Goal: Information Seeking & Learning: Learn about a topic

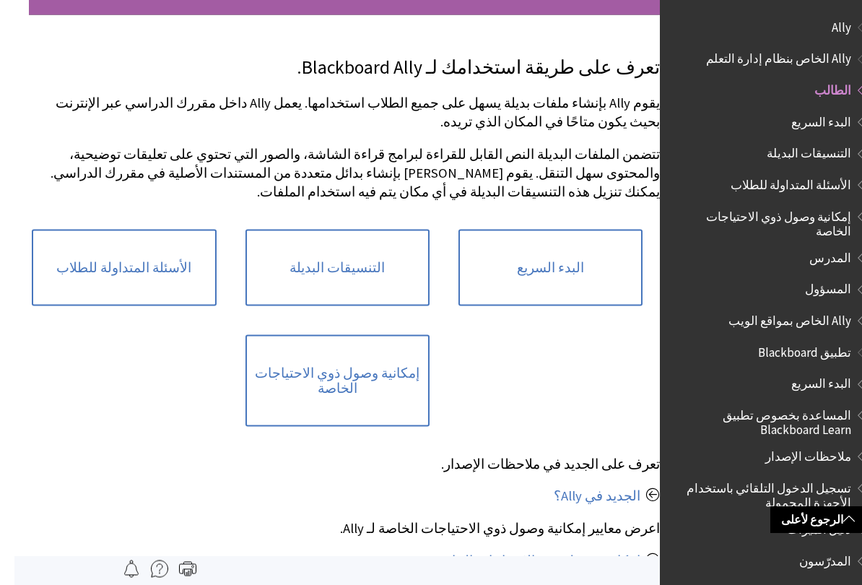
scroll to position [56, 0]
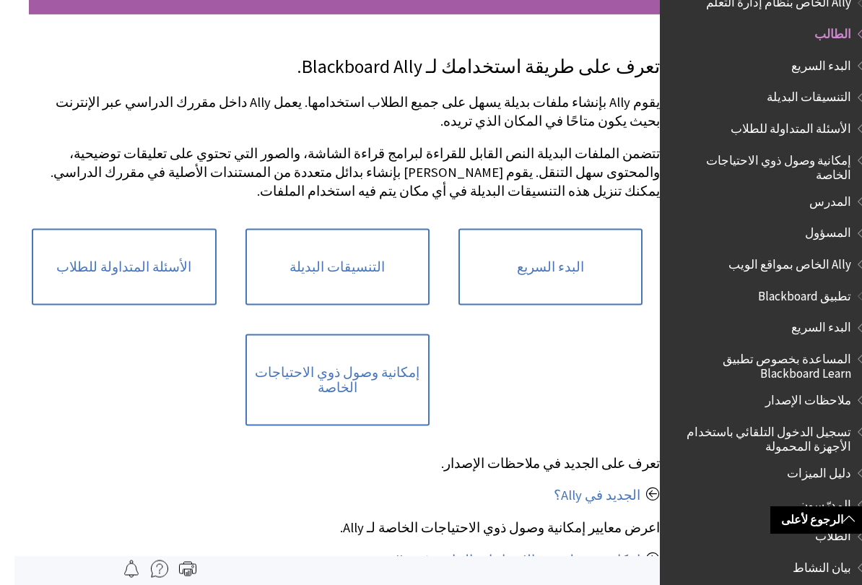
click at [552, 275] on link "البدء السريع" at bounding box center [536, 267] width 184 height 77
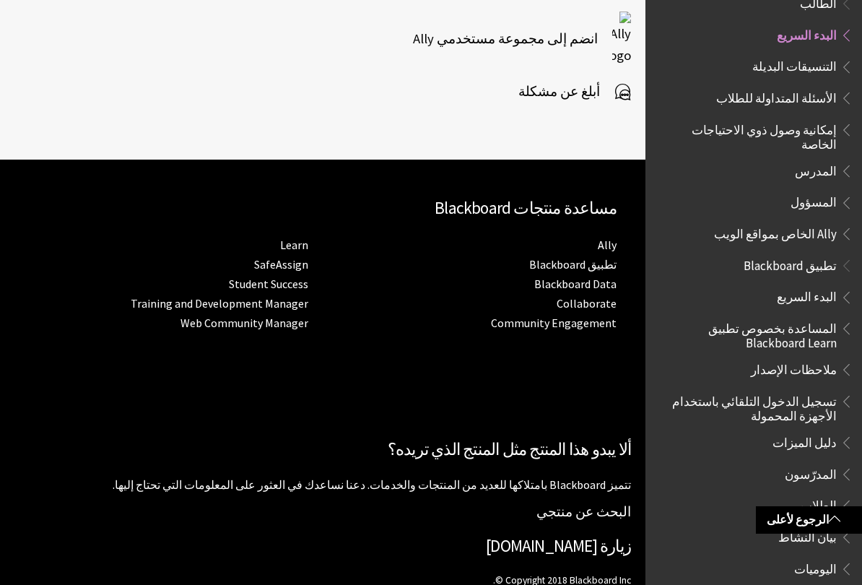
scroll to position [2656, 0]
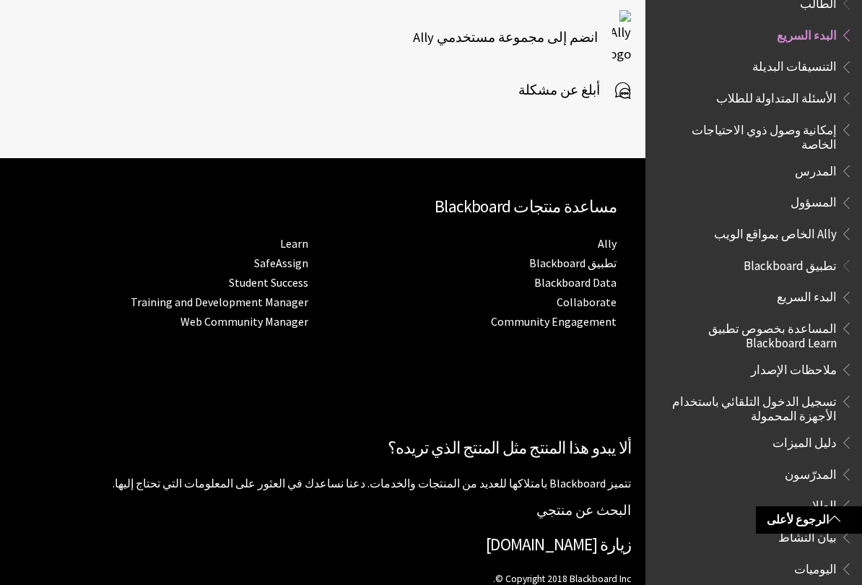
click at [582, 256] on link "تطبيق Blackboard" at bounding box center [572, 263] width 87 height 15
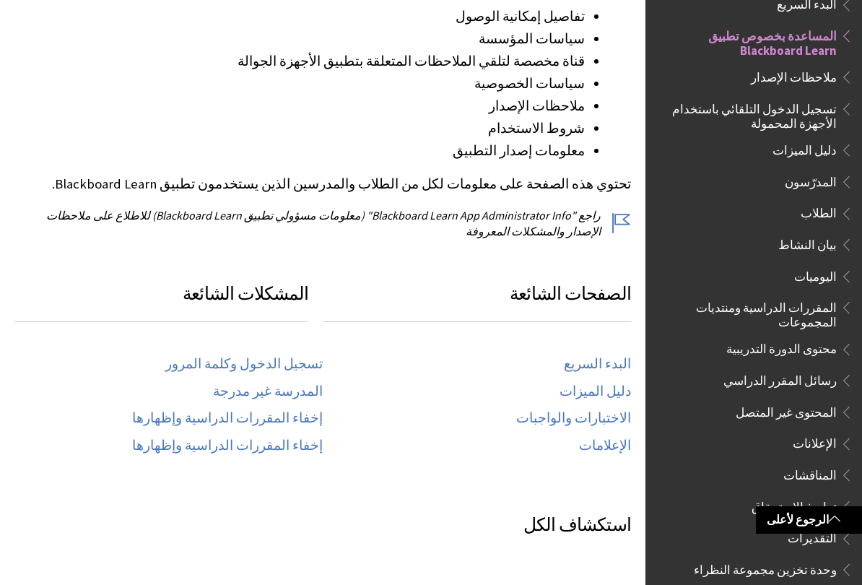
scroll to position [434, 0]
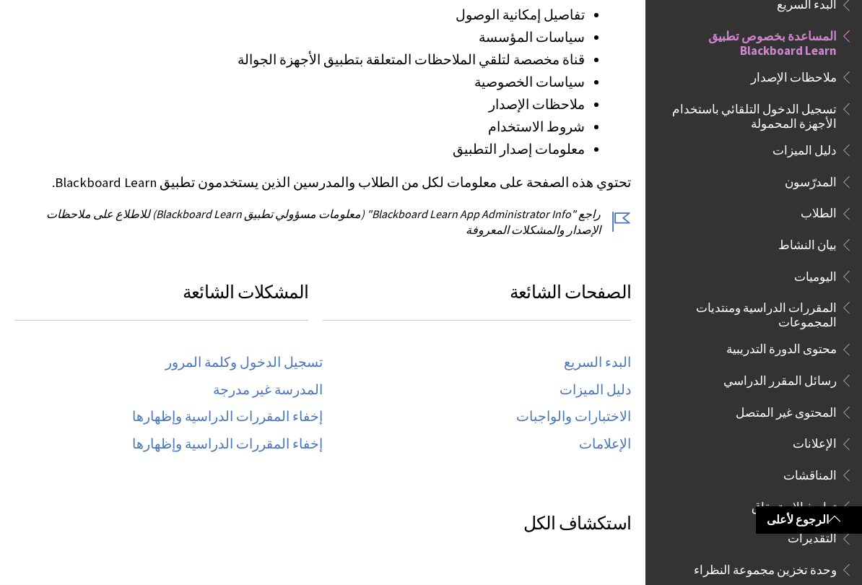
click at [307, 414] on link "إخفاء المقررات الدراسية وإظهارها" at bounding box center [227, 417] width 191 height 17
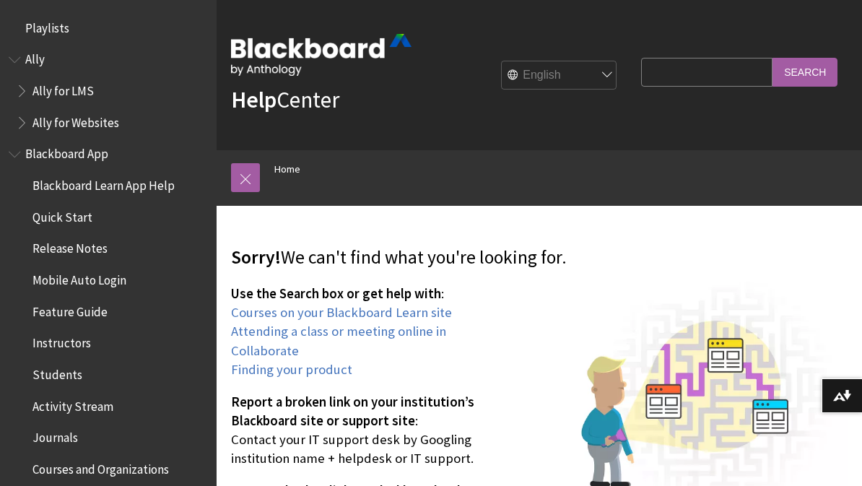
click at [617, 78] on select "English عربية Català Cymraeg Deutsch Español Suomi Français עברית Italiano 日本語 …" at bounding box center [559, 75] width 115 height 29
select select "/ar-sa/page404"
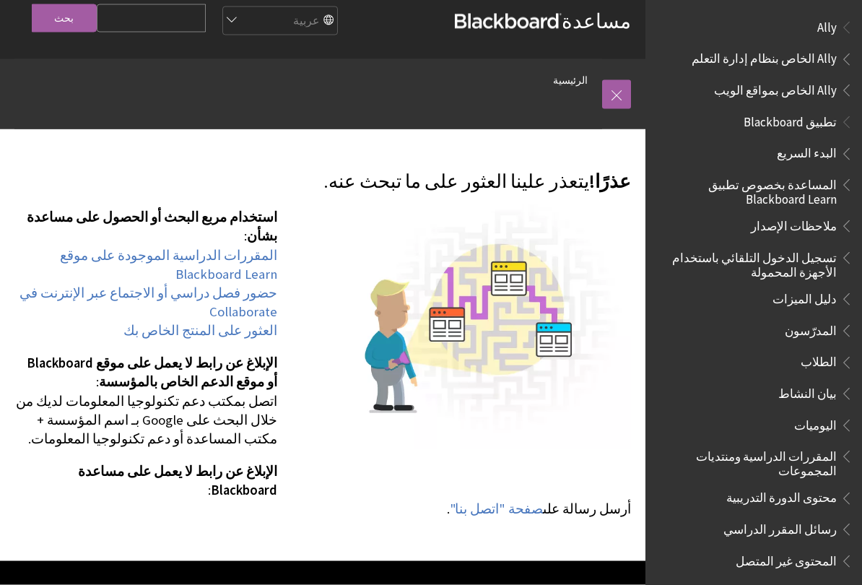
scroll to position [18, 0]
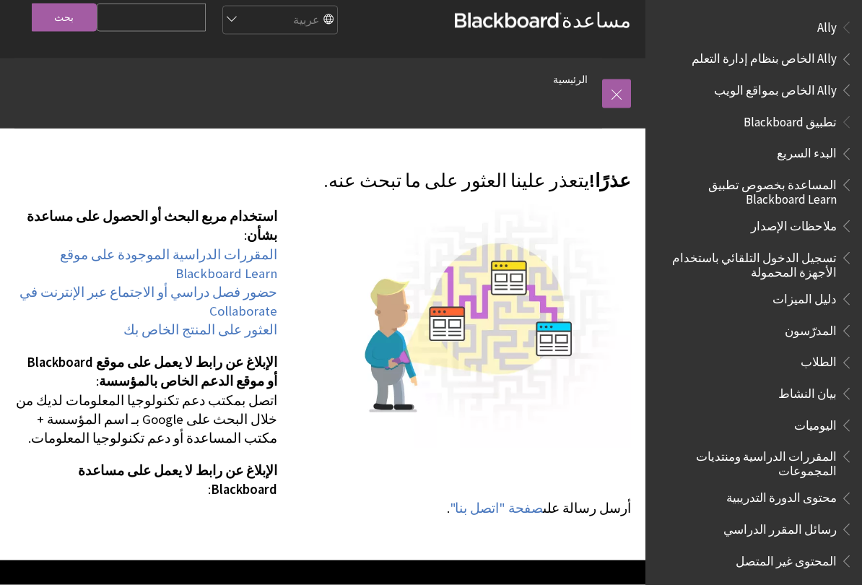
click at [250, 262] on link "المقررات الدراسية الموجودة على موقع Blackboard Learn" at bounding box center [168, 264] width 217 height 36
